Goal: Task Accomplishment & Management: Manage account settings

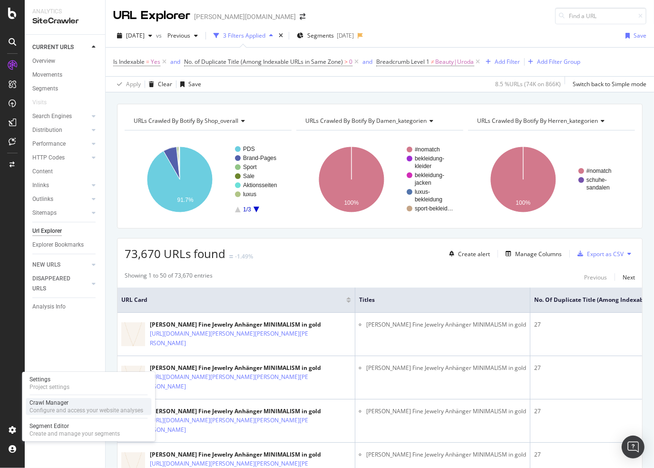
click at [73, 410] on div "Configure and access your website analyses" at bounding box center [86, 410] width 114 height 8
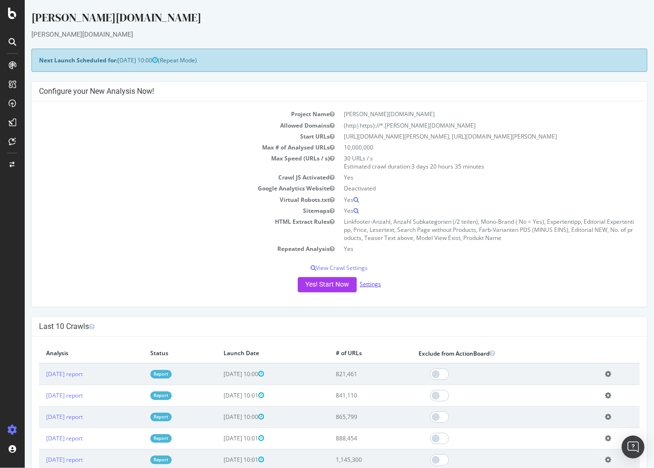
click at [367, 282] on link "Settings" at bounding box center [370, 284] width 21 height 8
